Goal: Transaction & Acquisition: Subscribe to service/newsletter

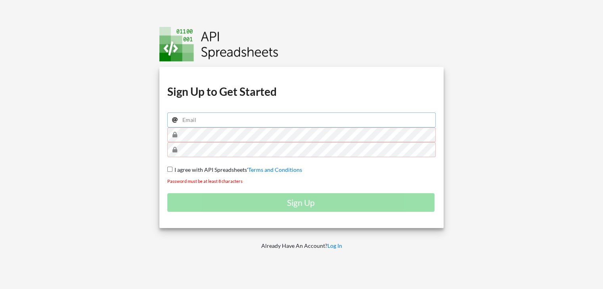
click at [226, 120] on input "email" at bounding box center [301, 120] width 269 height 15
type input "[EMAIL_ADDRESS][DOMAIN_NAME]"
click at [167, 168] on input "I agree with API Spreadsheets' Terms and Conditions" at bounding box center [169, 169] width 5 height 5
checkbox input "true"
click at [292, 204] on div "Sign Up" at bounding box center [301, 202] width 269 height 19
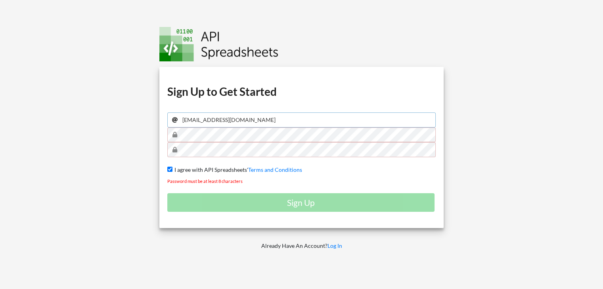
click at [269, 123] on input "[EMAIL_ADDRESS][DOMAIN_NAME]" at bounding box center [301, 120] width 269 height 15
